Goal: Task Accomplishment & Management: Use online tool/utility

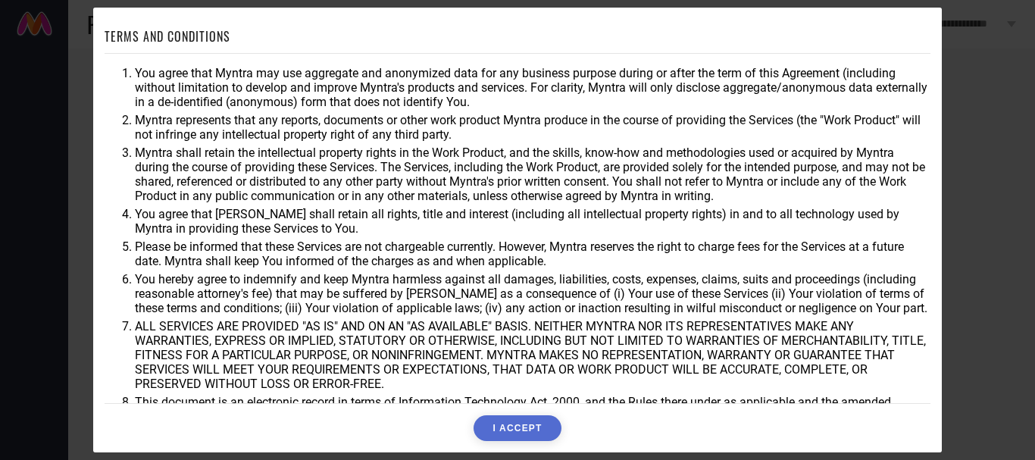
click at [502, 431] on button "I ACCEPT" at bounding box center [517, 428] width 87 height 26
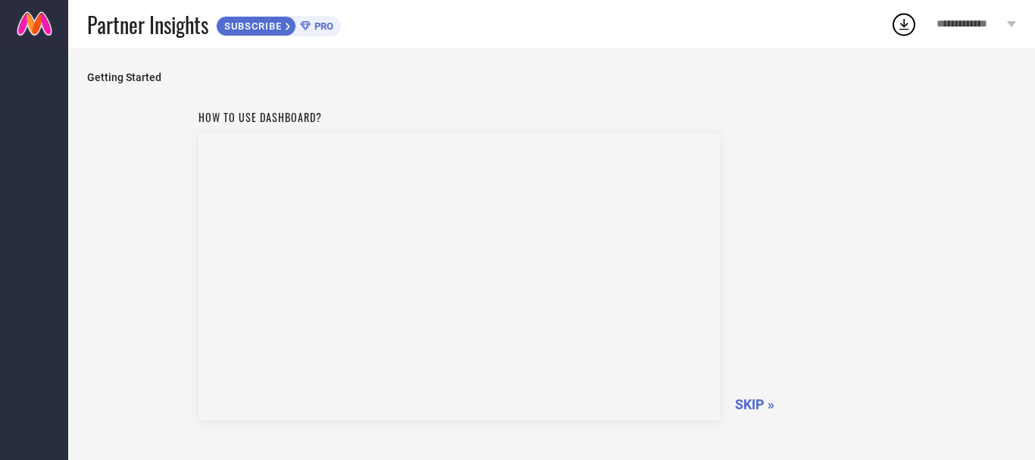
click at [752, 402] on span "SKIP »" at bounding box center [754, 404] width 39 height 16
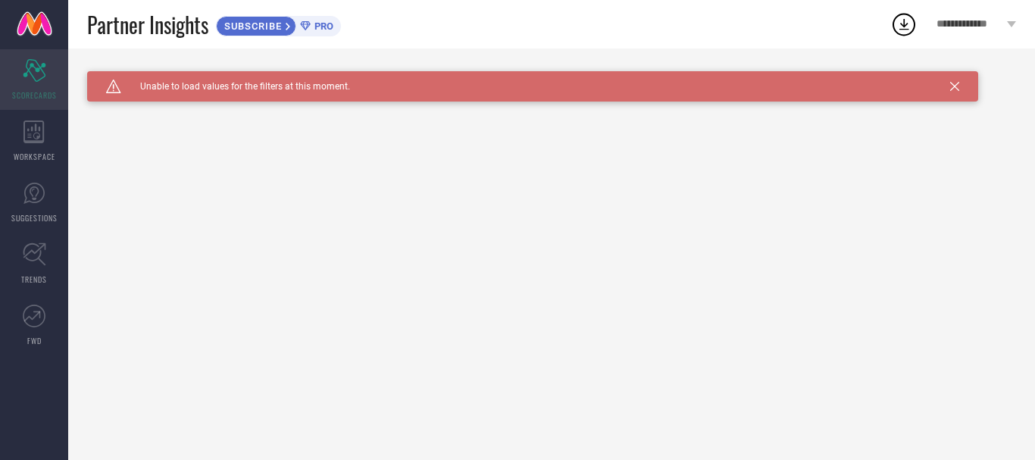
click at [29, 76] on icon "Scorecard" at bounding box center [34, 70] width 23 height 23
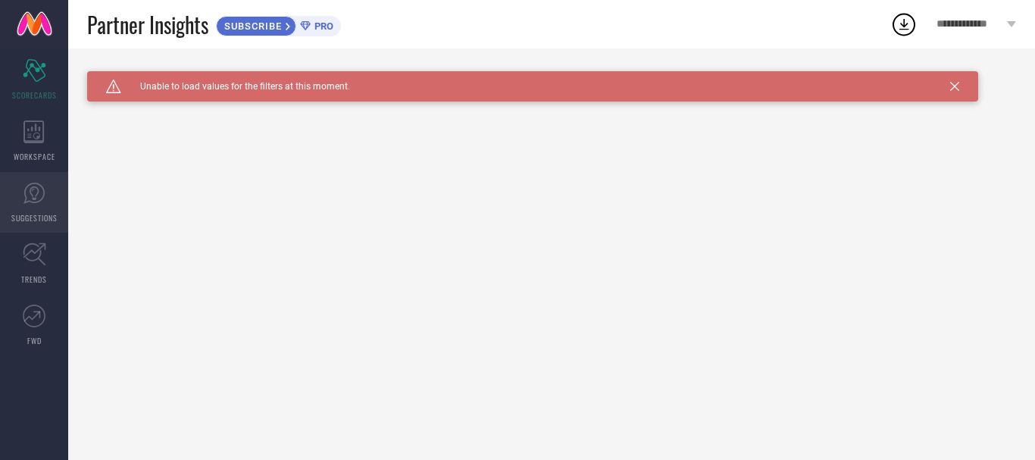
click at [37, 216] on span "SUGGESTIONS" at bounding box center [34, 217] width 46 height 11
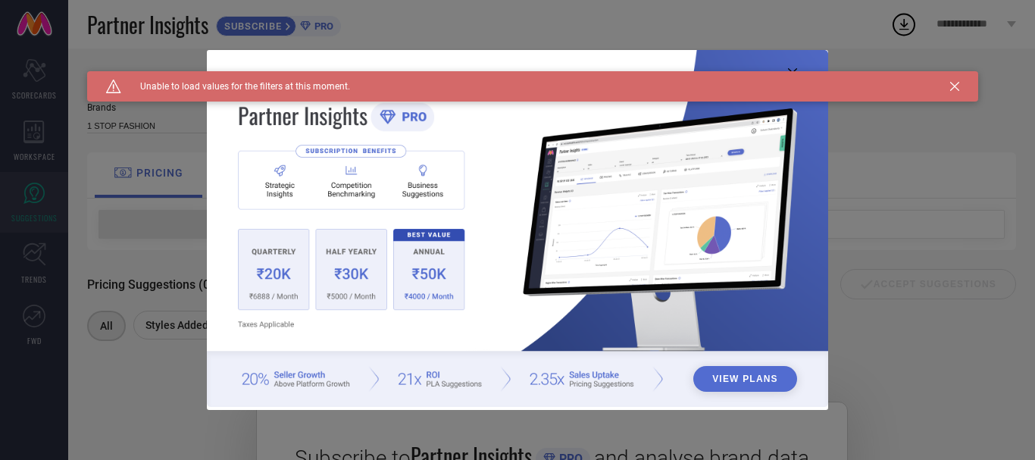
click at [39, 154] on div "View Plans" at bounding box center [517, 230] width 1035 height 460
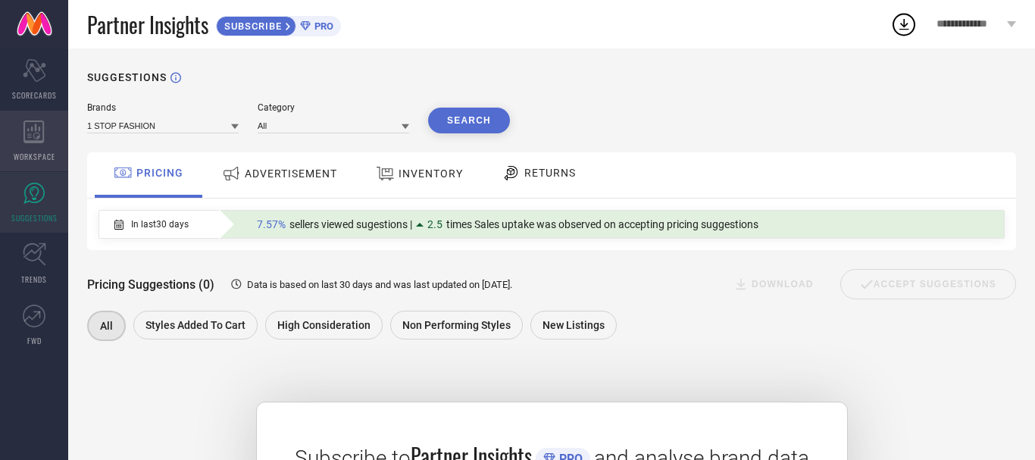
click at [45, 135] on div "WORKSPACE" at bounding box center [34, 141] width 68 height 61
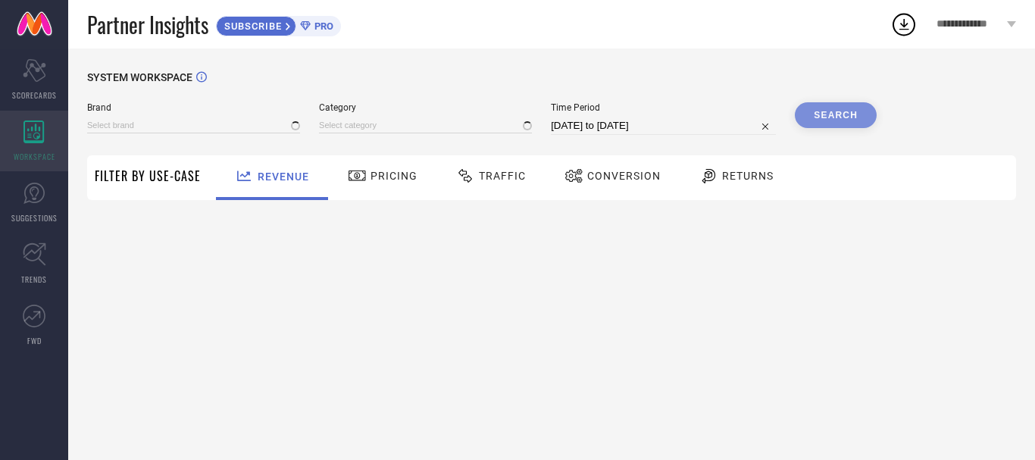
type input "1 STOP FASHION"
type input "All"
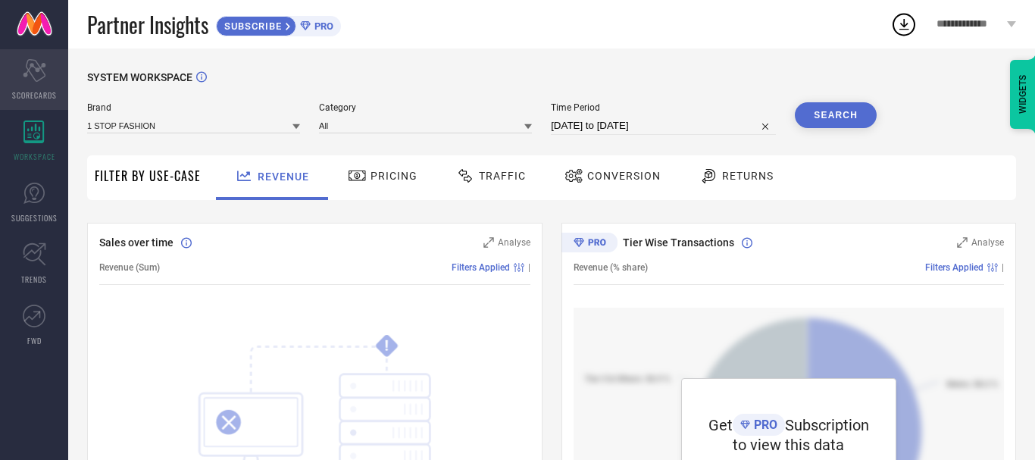
click at [36, 80] on icon at bounding box center [34, 70] width 23 height 23
